Goal: Task Accomplishment & Management: Use online tool/utility

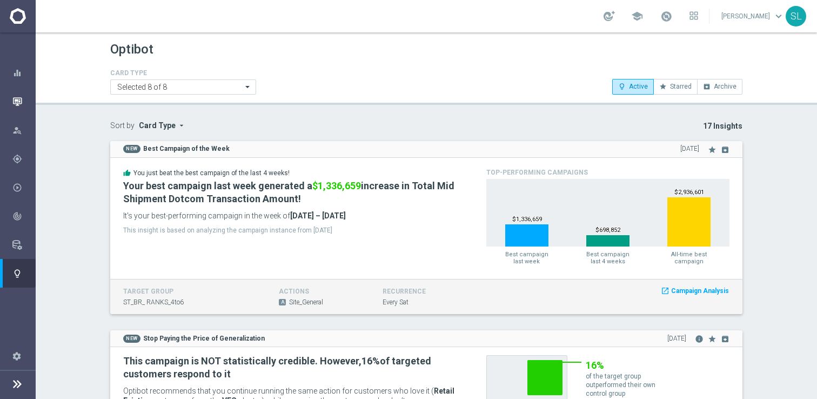
click at [18, 103] on icon "button" at bounding box center [17, 102] width 10 height 10
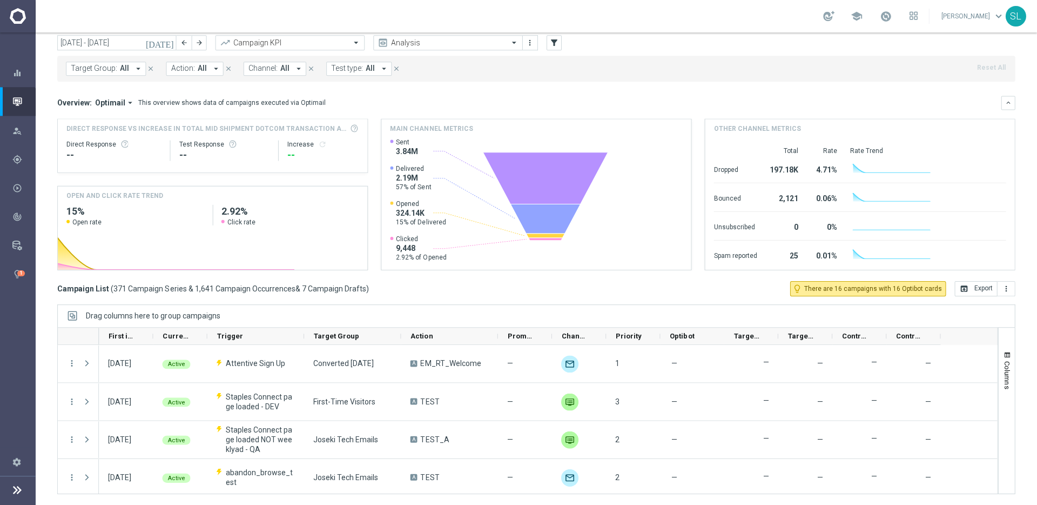
scroll to position [36, 0]
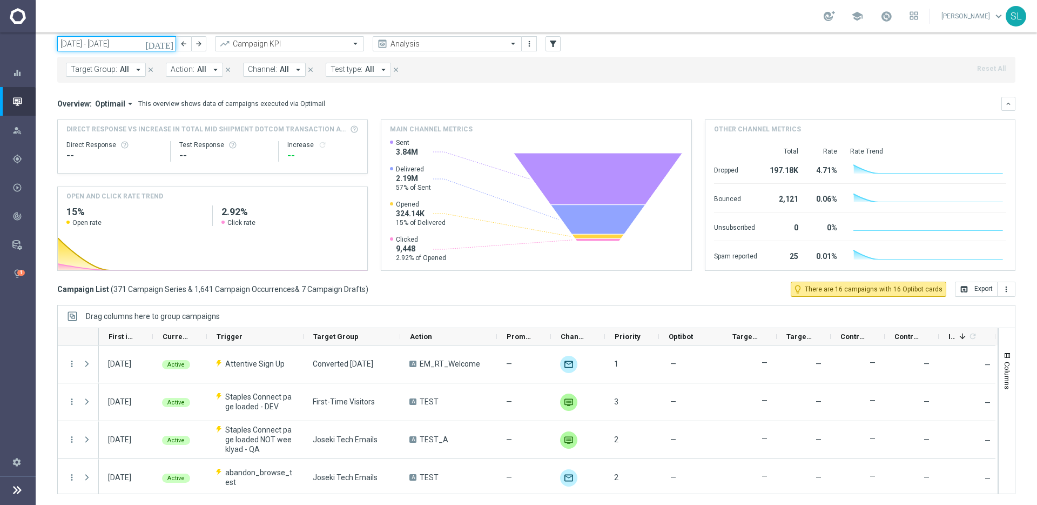
click at [108, 39] on input "[DATE] - [DATE]" at bounding box center [116, 43] width 119 height 15
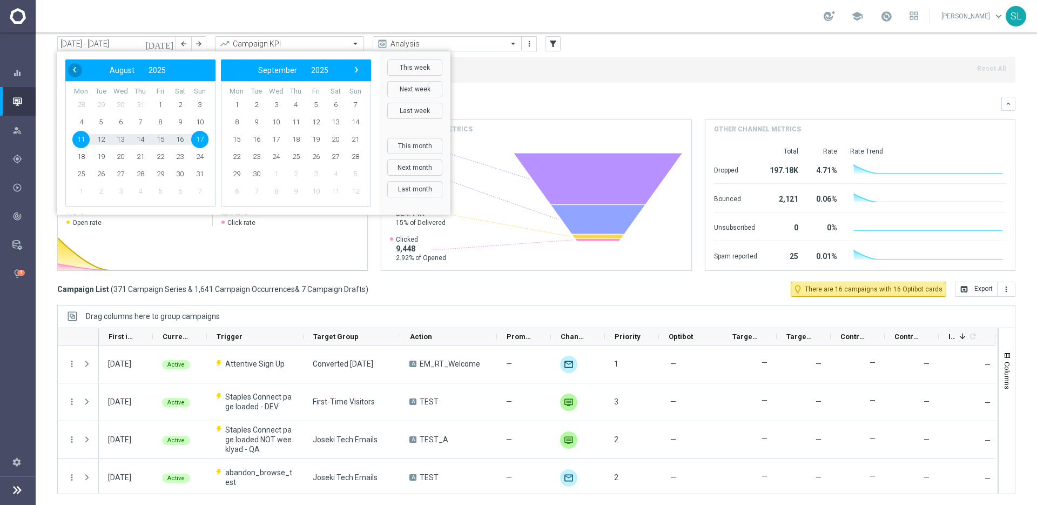
click at [78, 69] on span "‹" at bounding box center [75, 70] width 14 height 14
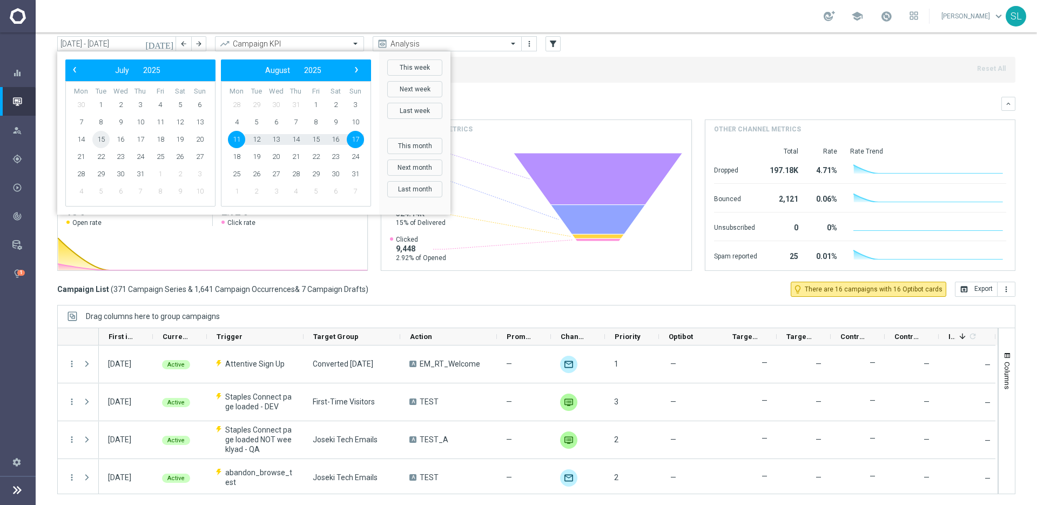
click at [100, 137] on span "15" at bounding box center [100, 139] width 17 height 17
type input "[DATE] - [DATE]"
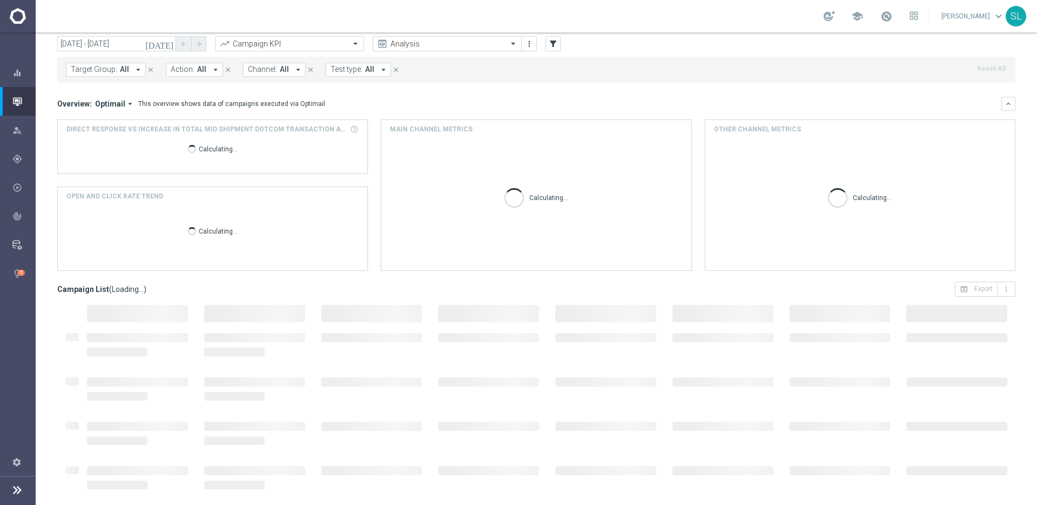
click at [266, 72] on span "Channel:" at bounding box center [262, 69] width 29 height 9
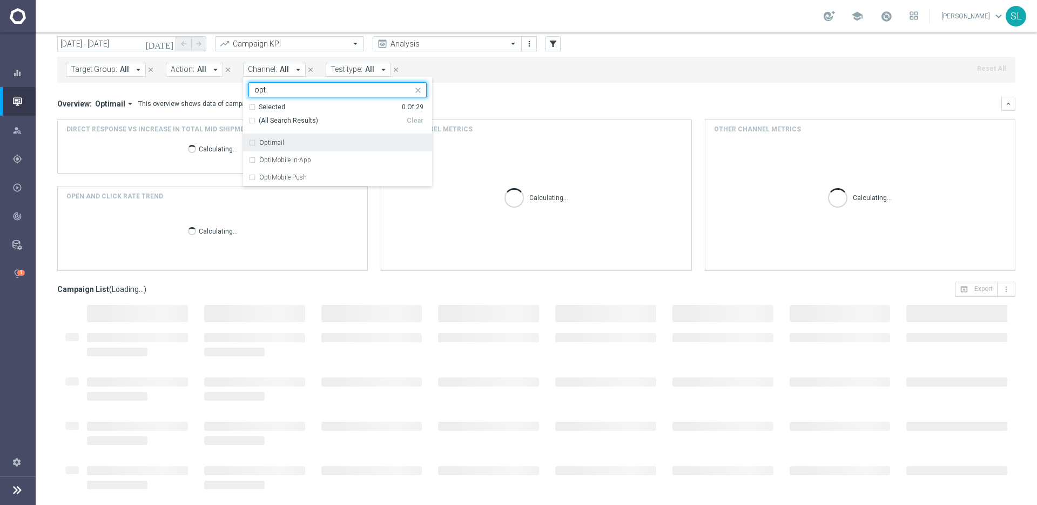
drag, startPoint x: 293, startPoint y: 137, endPoint x: 577, endPoint y: 98, distance: 285.8
click at [298, 137] on div "Optimail" at bounding box center [338, 142] width 178 height 17
type input "opt"
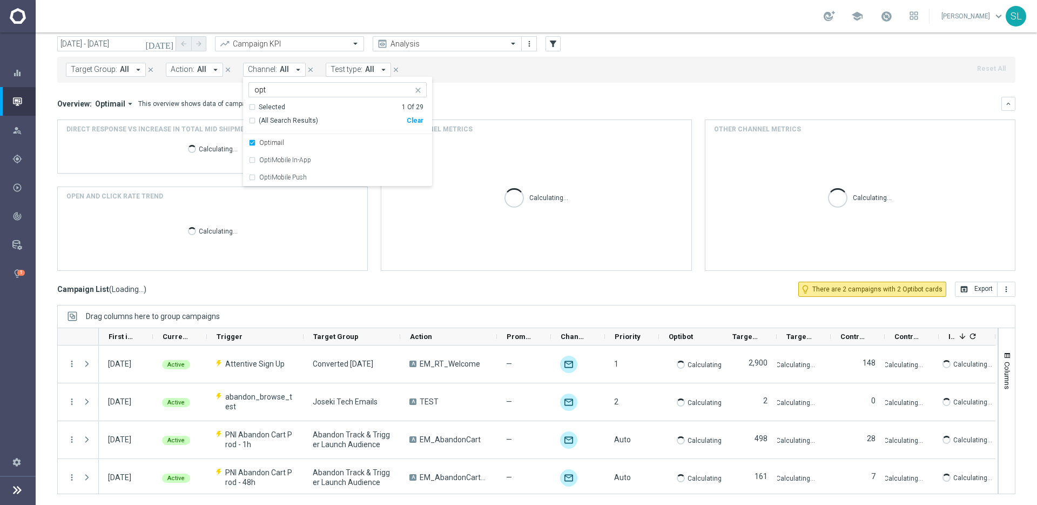
drag, startPoint x: 577, startPoint y: 98, endPoint x: 569, endPoint y: 98, distance: 7.6
click at [577, 98] on div "Overview: Optimail arrow_drop_down This overview shows data of campaigns execut…" at bounding box center [536, 104] width 959 height 14
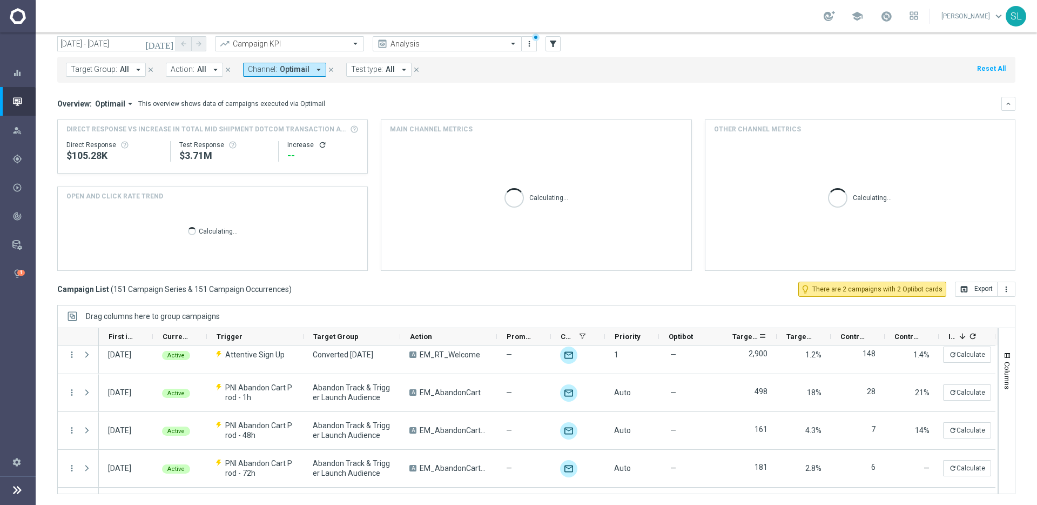
click at [741, 334] on span "Targeted Customers" at bounding box center [746, 336] width 26 height 8
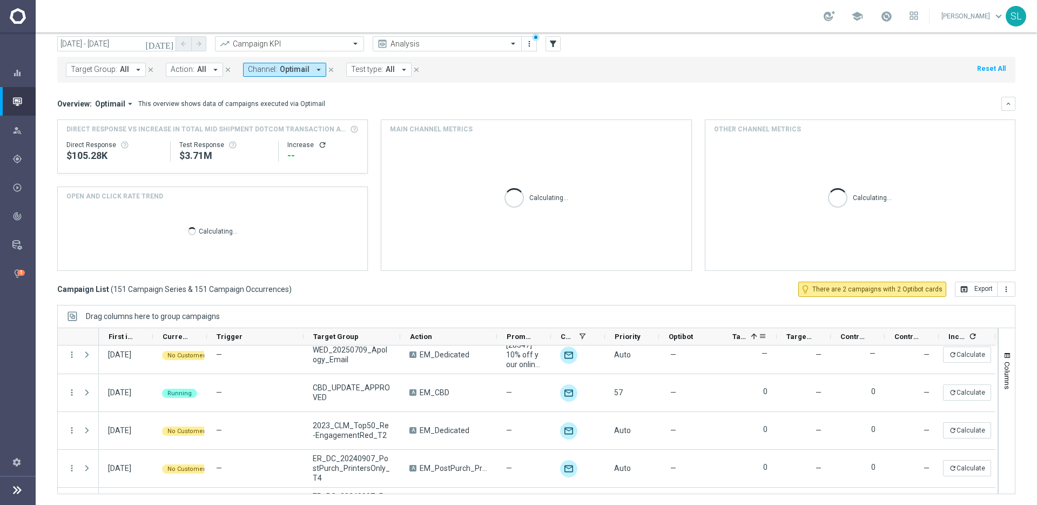
scroll to position [10, 0]
click at [741, 334] on span "Targeted Customers" at bounding box center [740, 336] width 14 height 8
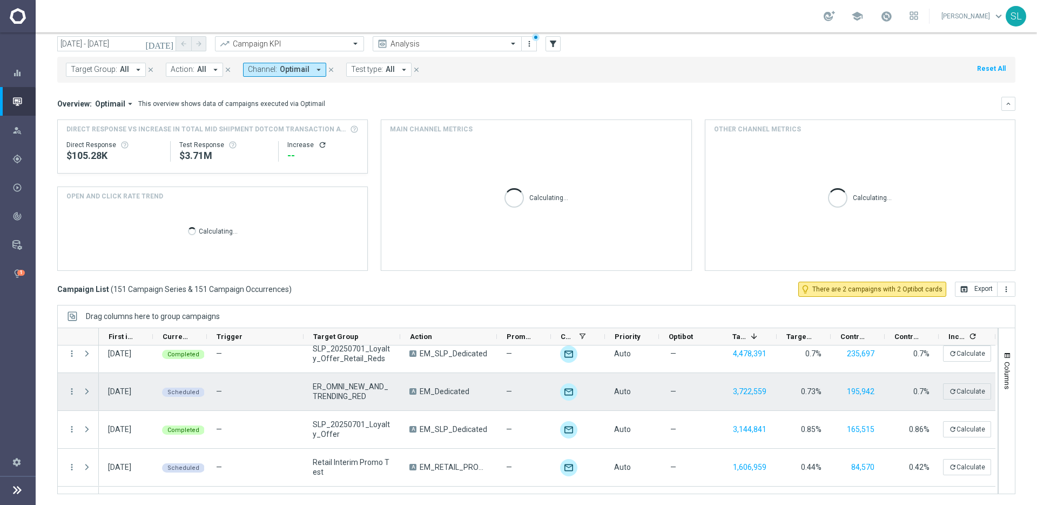
scroll to position [0, 0]
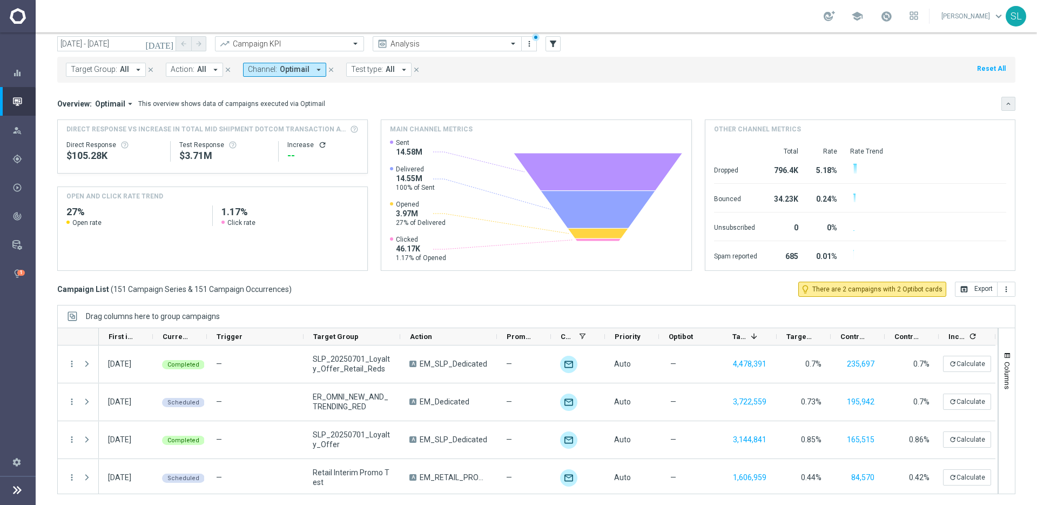
click at [816, 104] on icon "keyboard_arrow_down" at bounding box center [1009, 104] width 8 height 8
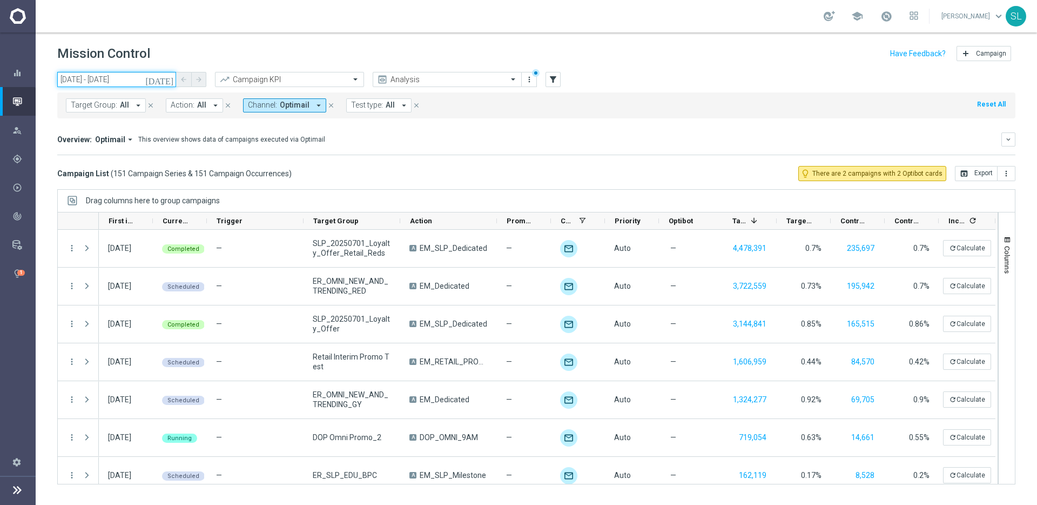
click at [126, 78] on input "[DATE] - [DATE]" at bounding box center [116, 79] width 119 height 15
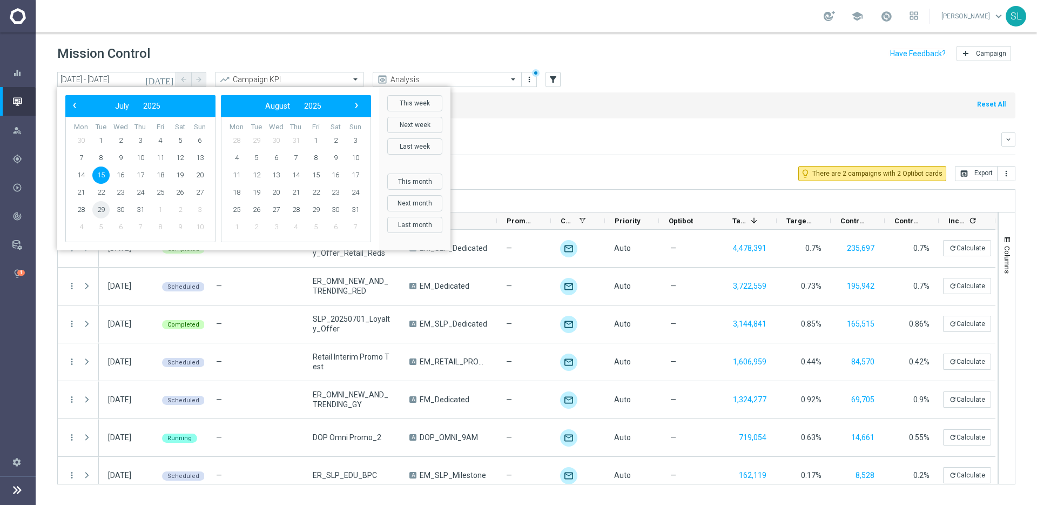
click at [100, 209] on span "29" at bounding box center [100, 209] width 17 height 17
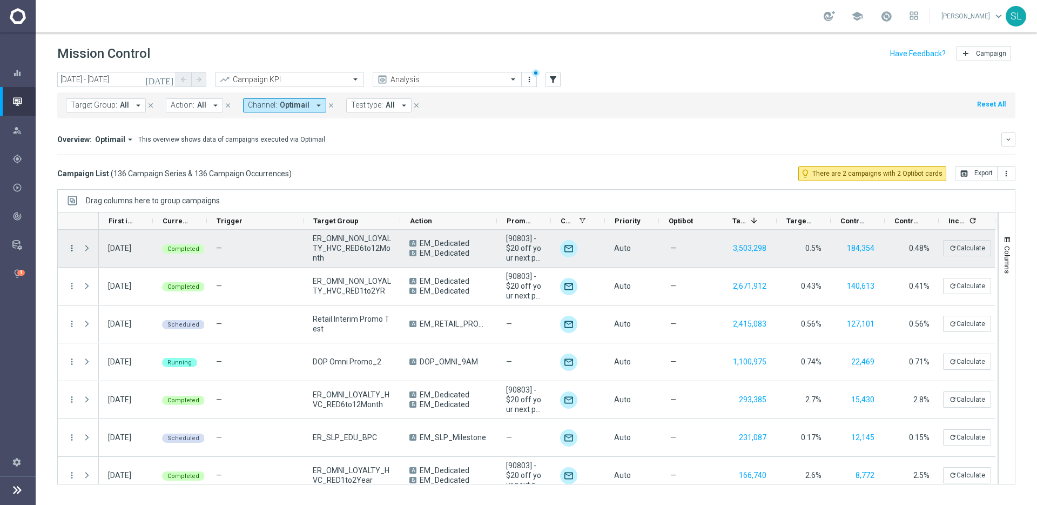
click at [69, 247] on icon "more_vert" at bounding box center [72, 248] width 10 height 10
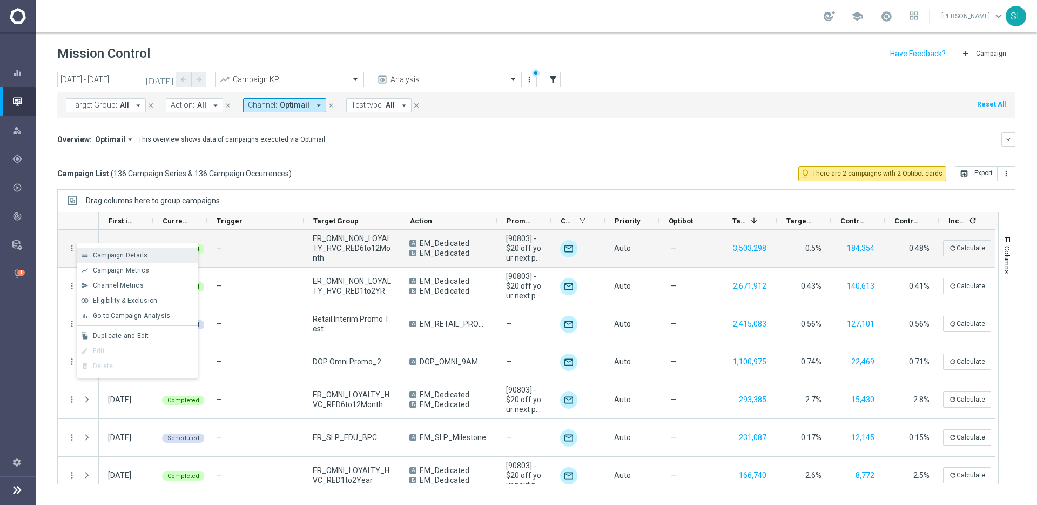
click at [120, 249] on div "list Campaign Details" at bounding box center [138, 254] width 122 height 15
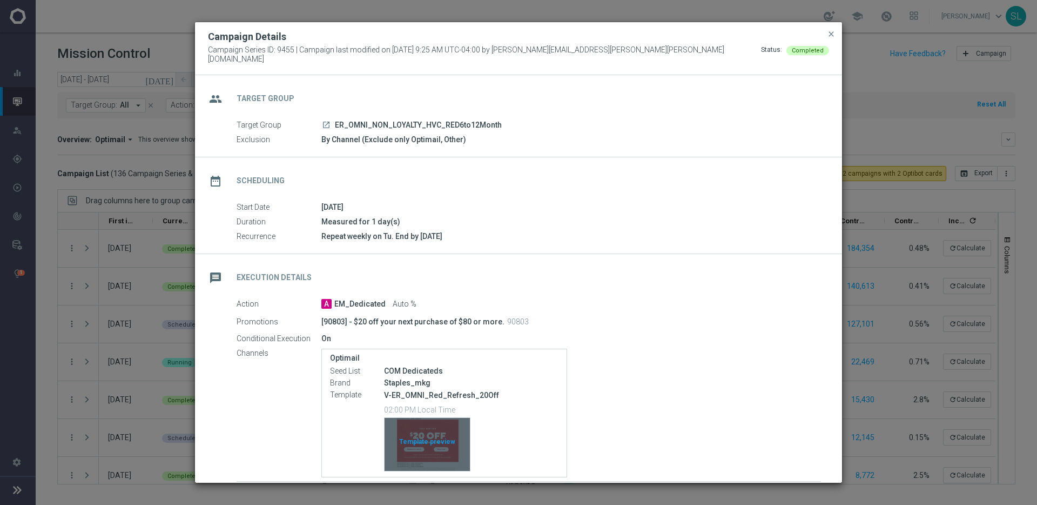
click at [435, 398] on div "Template preview" at bounding box center [427, 444] width 85 height 53
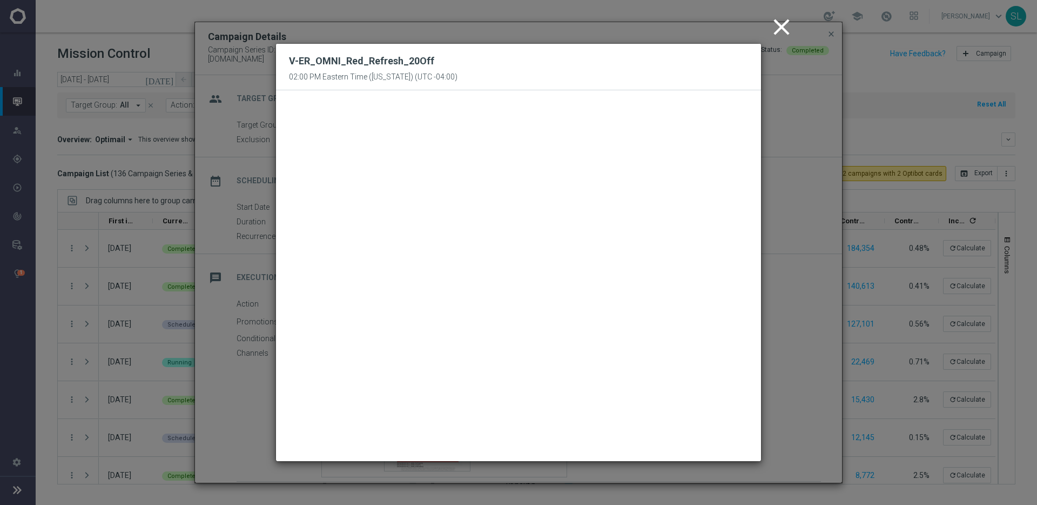
click at [255, 184] on modal-container "close V-ER_OMNI_Red_Refresh_20Off 02:00 PM Eastern Time ([US_STATE]) (UTC -04:0…" at bounding box center [518, 252] width 1037 height 505
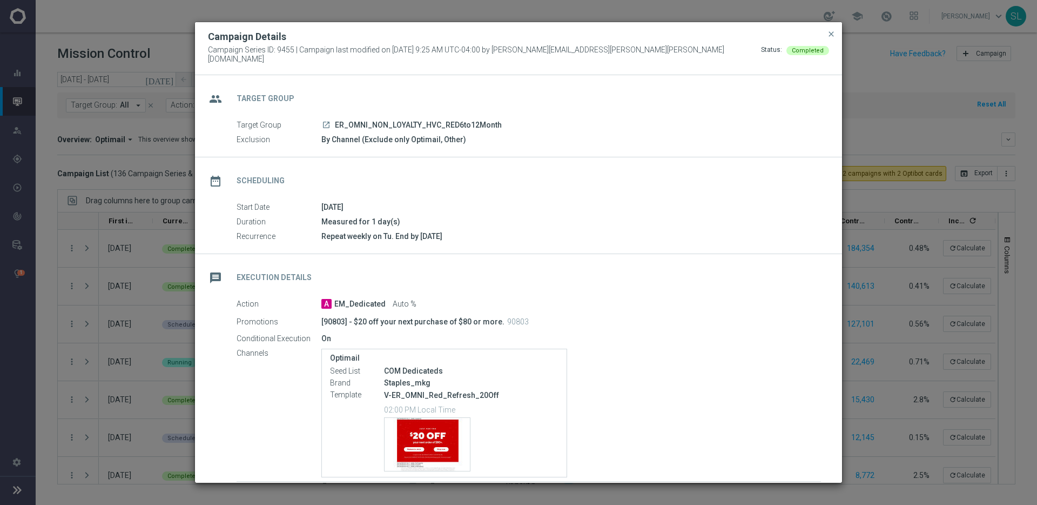
click at [816, 237] on modal-container "Campaign Details Campaign Series ID: 9455 | Campaign last modified on [DATE] 9:…" at bounding box center [518, 252] width 1037 height 505
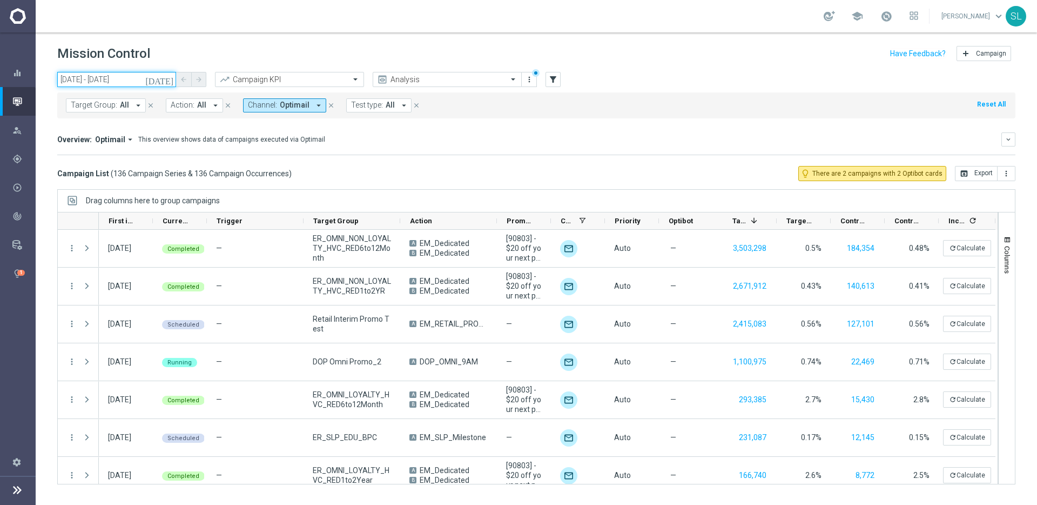
click at [108, 77] on input "[DATE] - [DATE]" at bounding box center [116, 79] width 119 height 15
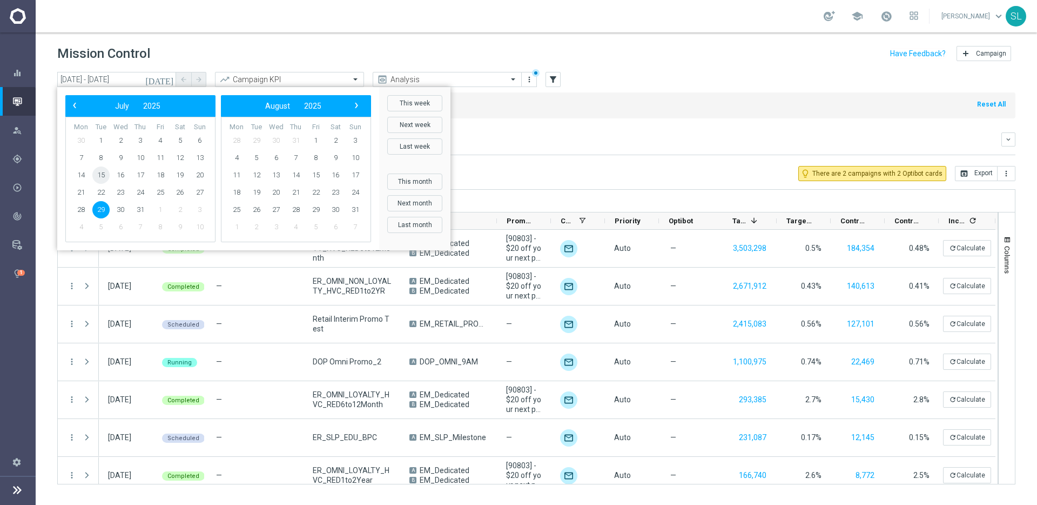
click at [104, 175] on span "15" at bounding box center [100, 174] width 17 height 17
type input "[DATE] - [DATE]"
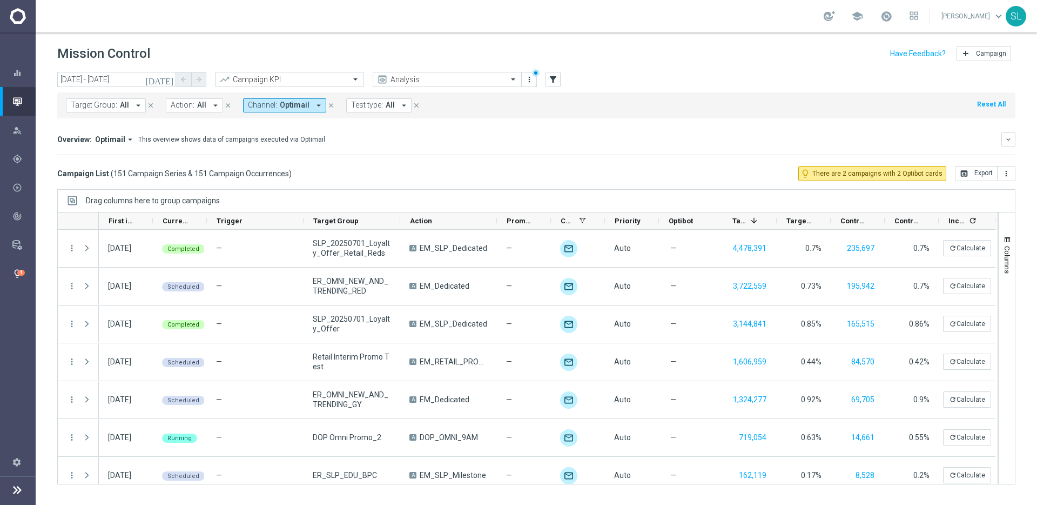
click at [21, 272] on div "1" at bounding box center [21, 273] width 8 height 6
click at [21, 273] on div "1" at bounding box center [21, 273] width 8 height 6
click at [17, 270] on icon "lightbulb" at bounding box center [17, 274] width 10 height 10
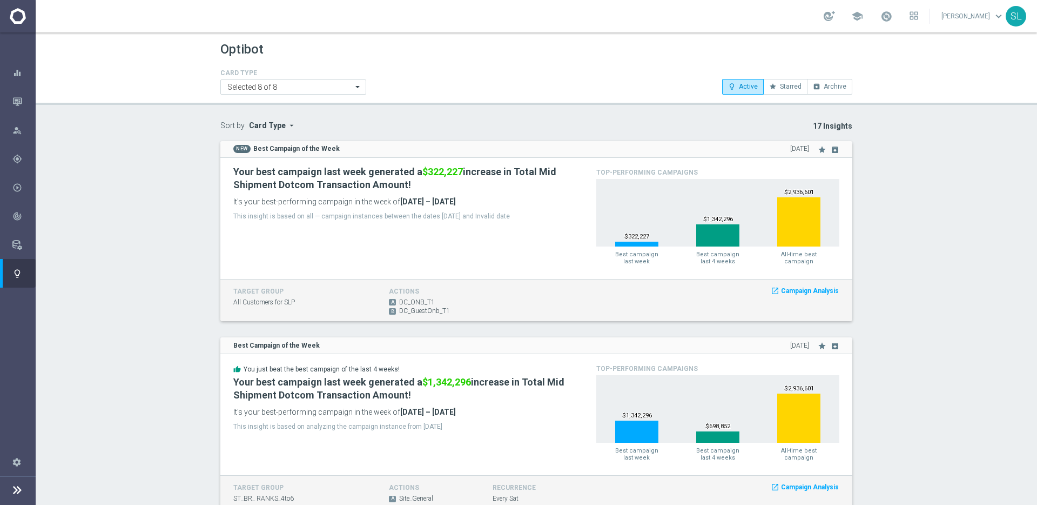
drag, startPoint x: 419, startPoint y: 202, endPoint x: 229, endPoint y: 163, distance: 193.6
click at [229, 163] on div "Your best campaign last week generated a $322,227 increase in Total Mid Shipmen…" at bounding box center [536, 218] width 632 height 121
click at [241, 169] on h2 "Your best campaign last week generated a $322,227 increase in Total Mid Shipmen…" at bounding box center [402, 178] width 339 height 26
drag, startPoint x: 229, startPoint y: 169, endPoint x: 520, endPoint y: 219, distance: 295.5
click at [520, 219] on div "Your best campaign last week generated a $322,227 increase in Total Mid Shipmen…" at bounding box center [406, 194] width 363 height 57
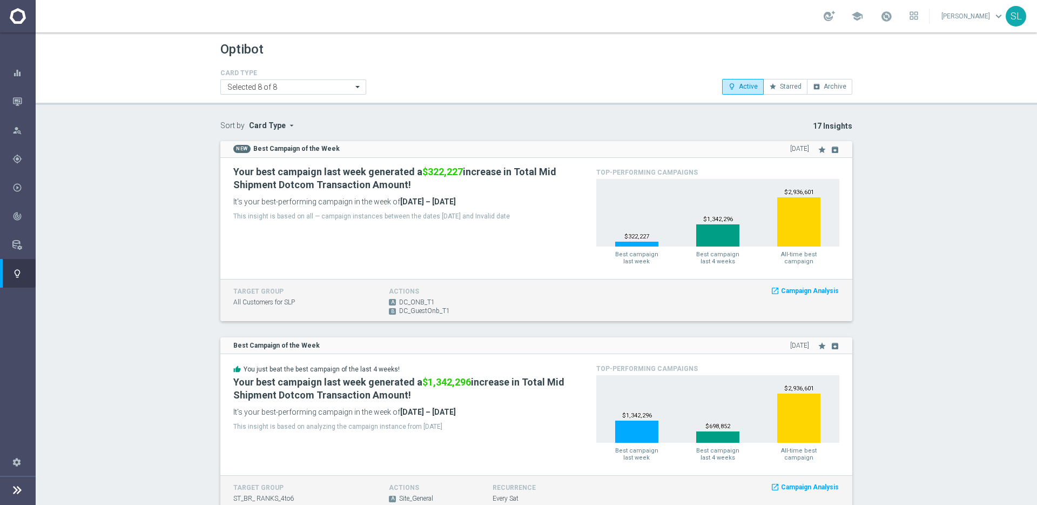
drag, startPoint x: 524, startPoint y: 216, endPoint x: 459, endPoint y: 211, distance: 65.6
click at [524, 216] on p "This insight is based on all — campaign instances between the dates [DATE] and …" at bounding box center [406, 216] width 347 height 9
drag, startPoint x: 458, startPoint y: 311, endPoint x: 238, endPoint y: 171, distance: 260.2
click at [226, 169] on div "NEW Best Campaign of the Week [DATE] star archive Your best campaign last week …" at bounding box center [536, 231] width 632 height 180
click at [571, 290] on div at bounding box center [537, 289] width 88 height 9
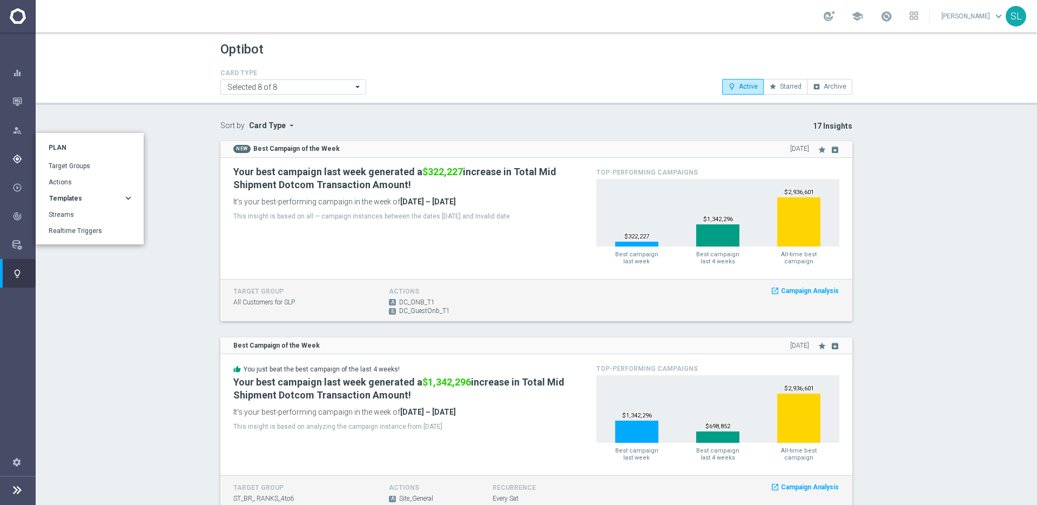
click at [91, 202] on button "Templates keyboard_arrow_right" at bounding box center [91, 198] width 85 height 9
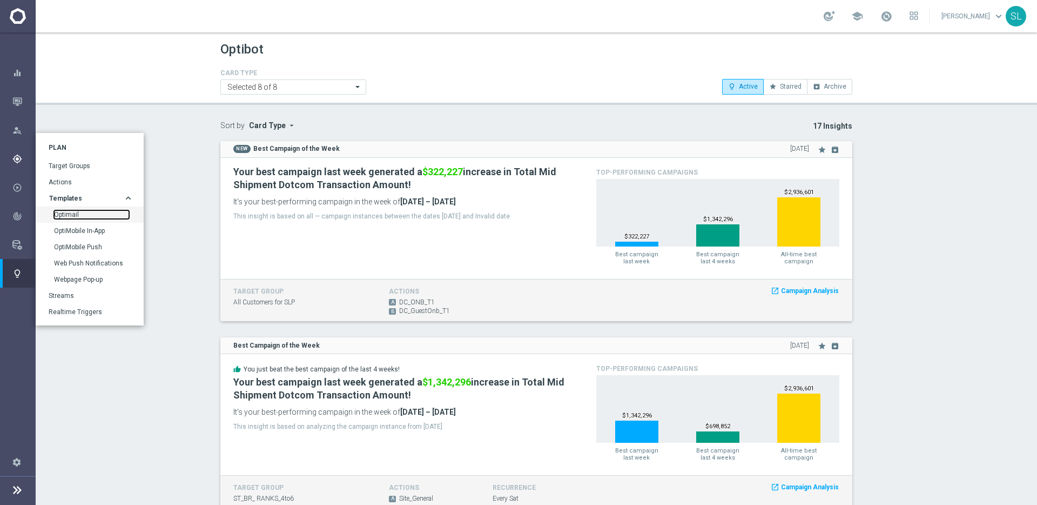
click at [76, 212] on link "Optimail" at bounding box center [91, 214] width 75 height 9
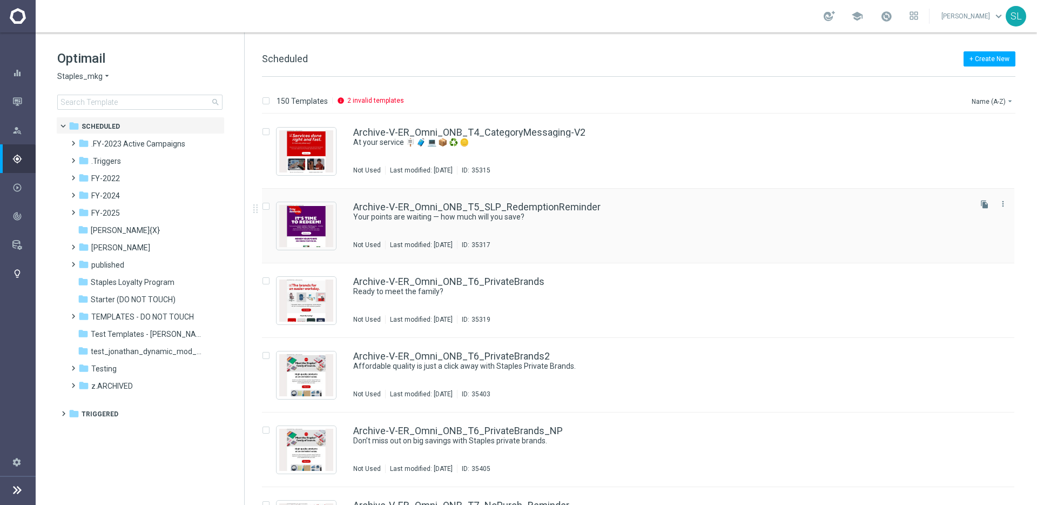
click at [406, 236] on div "Archive-V-ER_Omni_ONB_T5_SLP_RedemptionReminder Your points are waiting — how m…" at bounding box center [661, 225] width 616 height 47
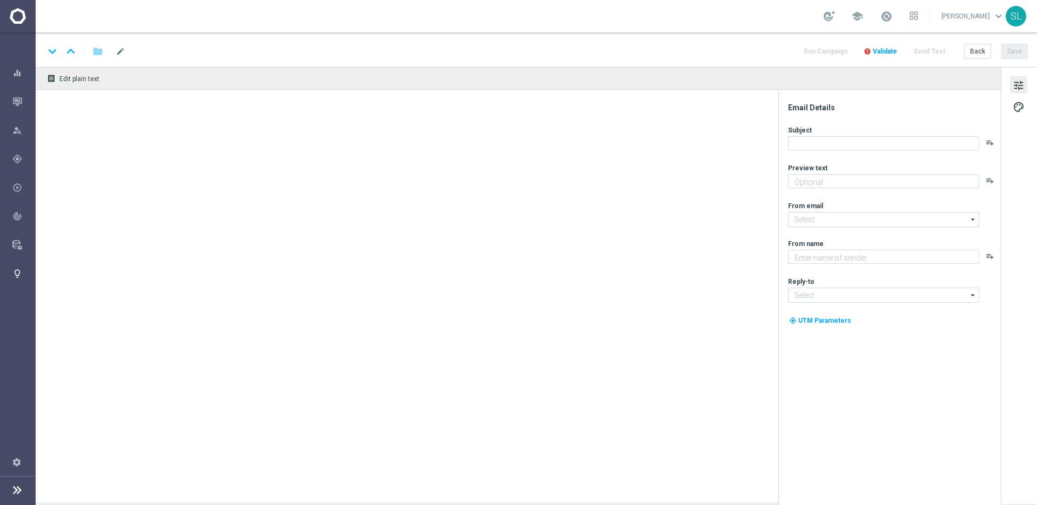
type textarea "Redeem 'em on your next purchase."
type input "[EMAIL_ADDRESS][DOMAIN_NAME]"
type textarea "Staples"
type input "[EMAIL_ADDRESS][DOMAIN_NAME]"
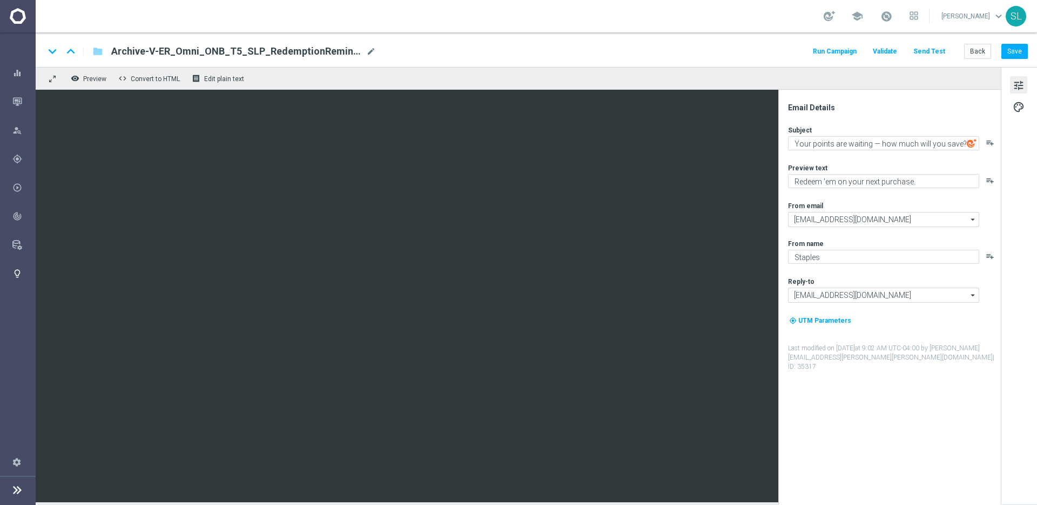
click at [816, 216] on icon "arrow_drop_down" at bounding box center [973, 219] width 11 height 14
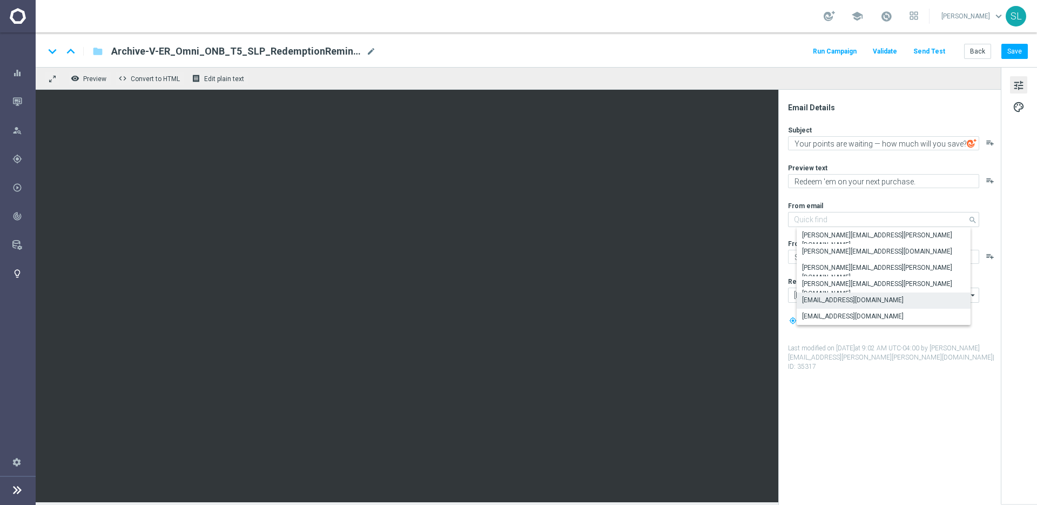
click at [816, 217] on div "tune palette" at bounding box center [1019, 285] width 36 height 437
type input "[EMAIL_ADDRESS][DOMAIN_NAME]"
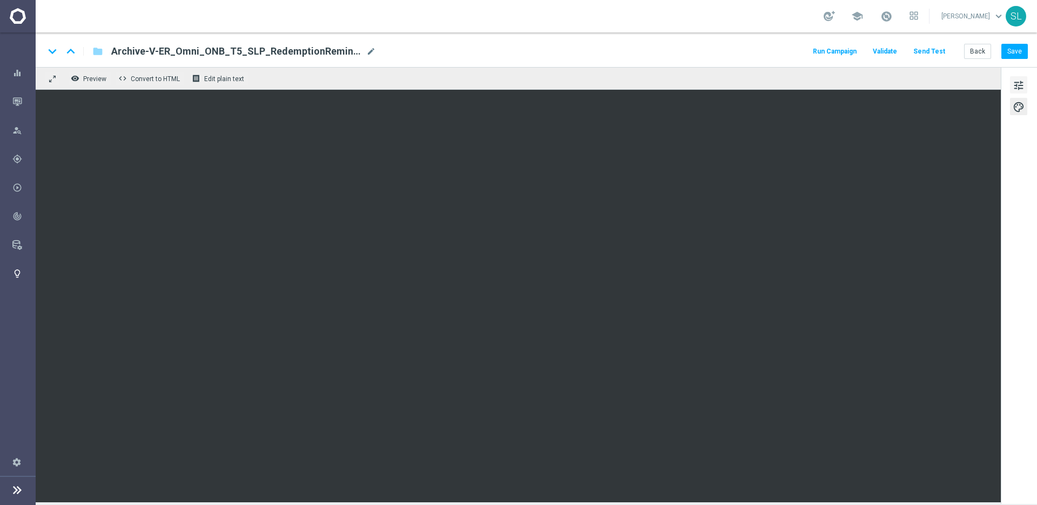
click at [816, 84] on span "tune" at bounding box center [1019, 85] width 12 height 14
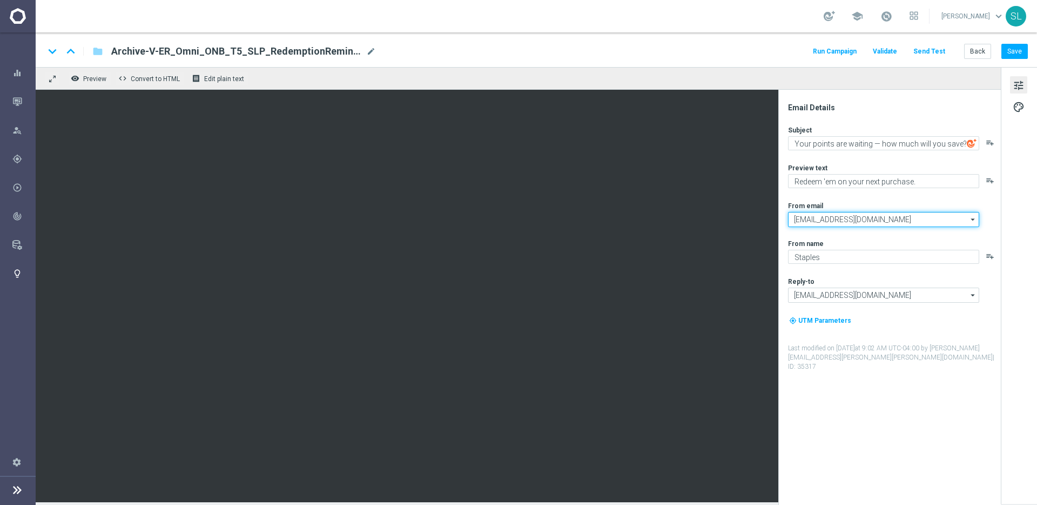
click at [816, 217] on input "[EMAIL_ADDRESS][DOMAIN_NAME]" at bounding box center [883, 219] width 191 height 15
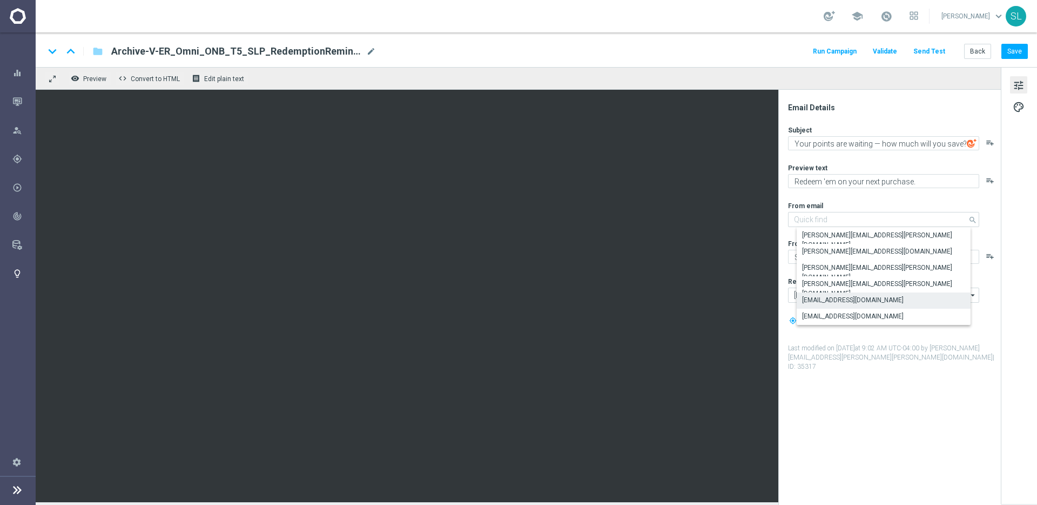
click at [816, 264] on div "tune palette" at bounding box center [1019, 285] width 36 height 437
type input "[EMAIL_ADDRESS][DOMAIN_NAME]"
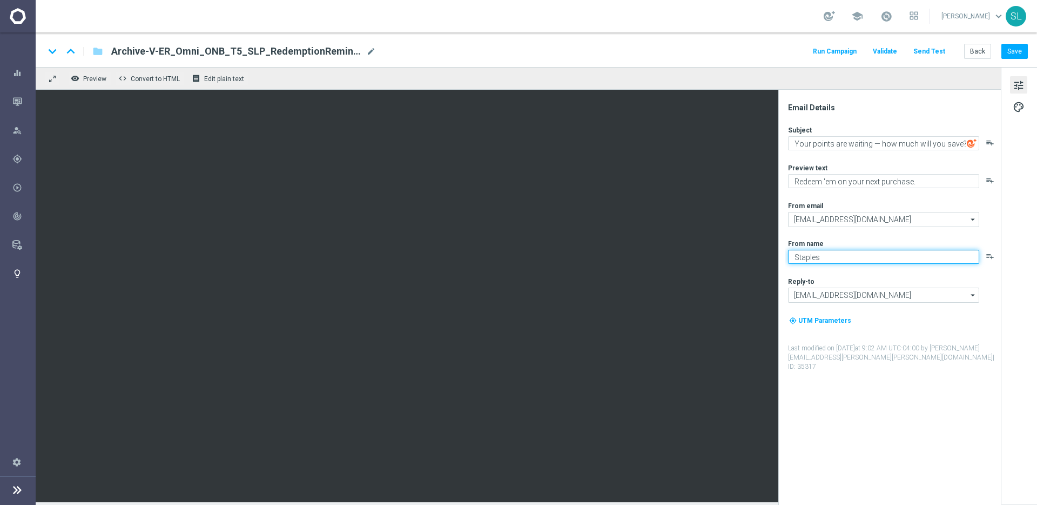
click at [816, 252] on textarea "Staples" at bounding box center [883, 257] width 191 height 14
click at [816, 256] on icon "playlist_add" at bounding box center [990, 256] width 9 height 9
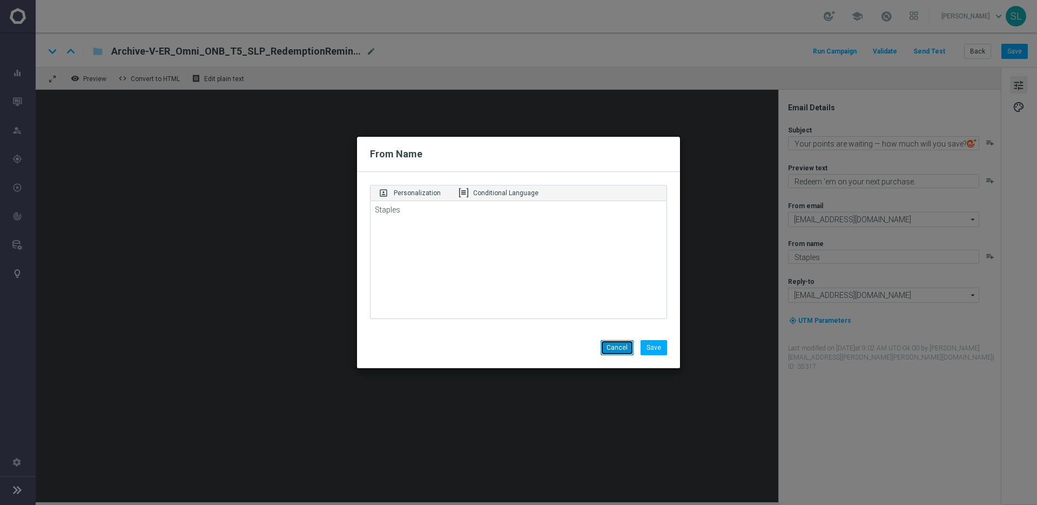
click at [615, 350] on button "Cancel" at bounding box center [617, 347] width 33 height 15
